Goal: Information Seeking & Learning: Learn about a topic

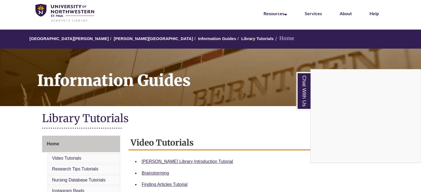
scroll to position [21, 0]
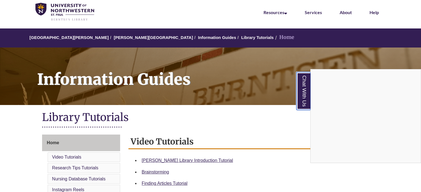
click at [299, 92] on link "Chat With Us" at bounding box center [303, 91] width 14 height 38
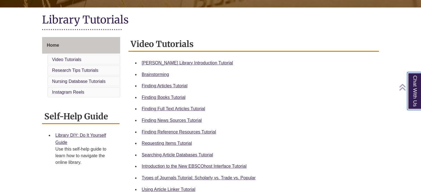
scroll to position [121, 0]
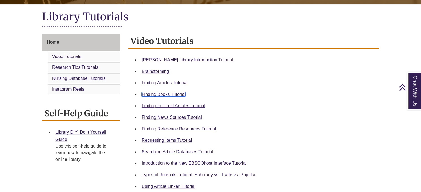
click at [169, 93] on link "Finding Books Tutorial" at bounding box center [164, 94] width 44 height 5
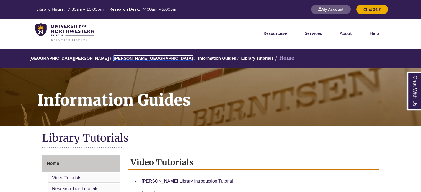
click at [129, 57] on link "[PERSON_NAME][GEOGRAPHIC_DATA]" at bounding box center [153, 58] width 79 height 5
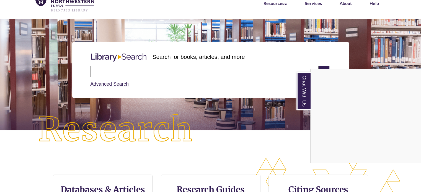
scroll to position [29, 0]
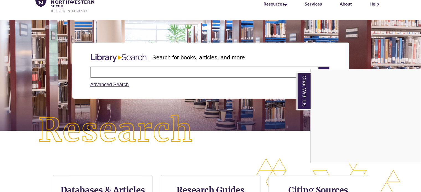
click at [137, 74] on div "Chat With Us" at bounding box center [210, 96] width 421 height 192
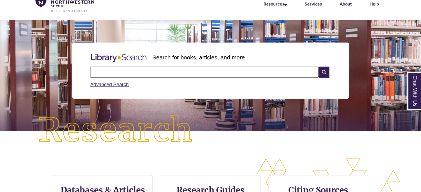
click at [157, 68] on input "text" at bounding box center [204, 72] width 228 height 11
type input "**********"
